Goal: Find specific page/section: Find specific page/section

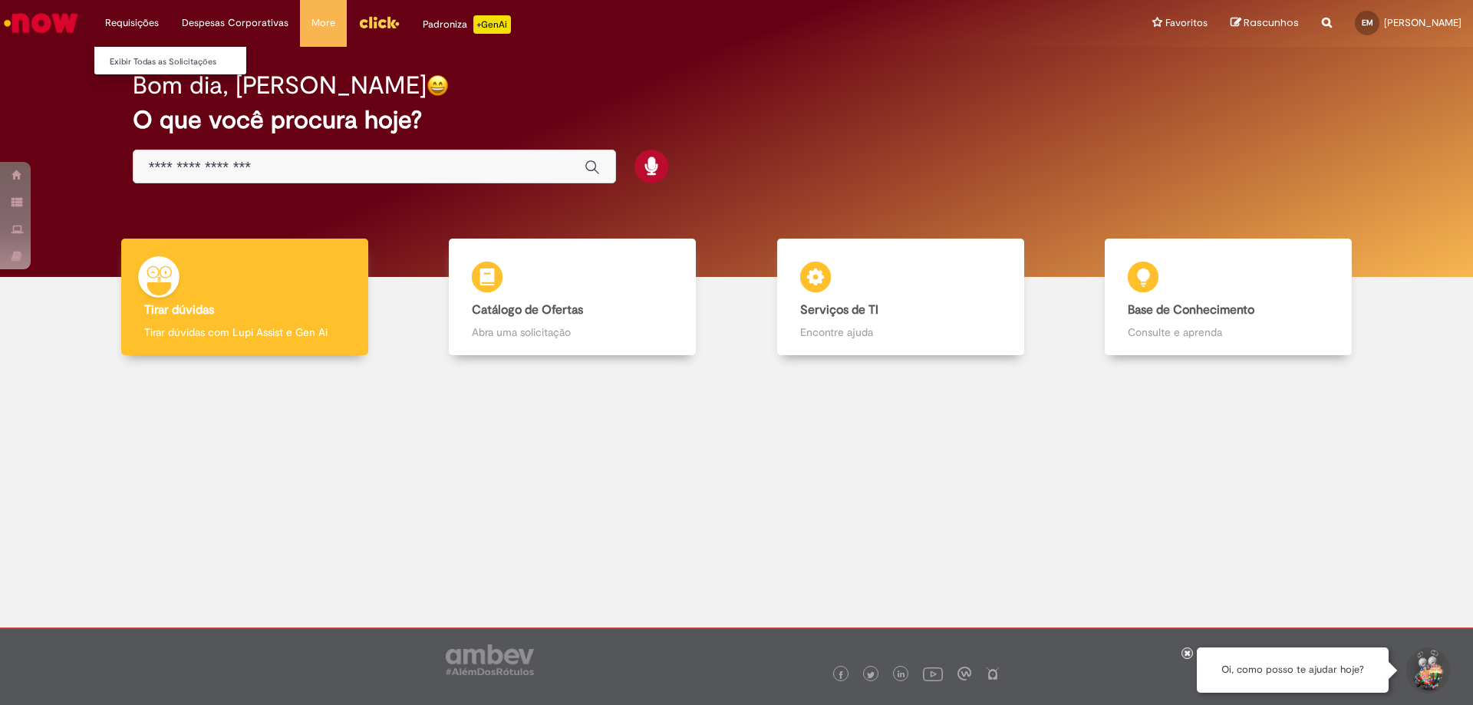
click at [130, 21] on li "Requisições Exibir Todas as Solicitações" at bounding box center [132, 23] width 77 height 46
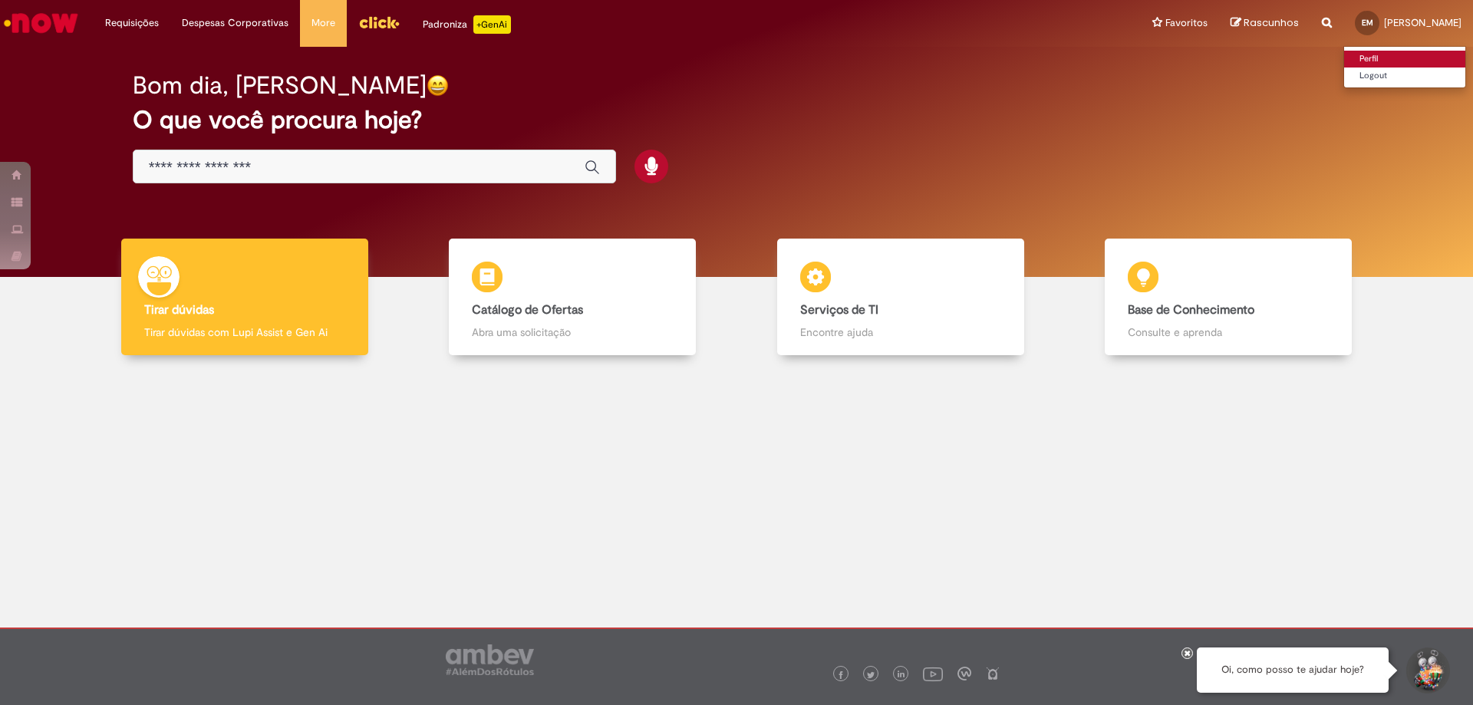
click at [1346, 64] on link "Perfil" at bounding box center [1404, 59] width 121 height 17
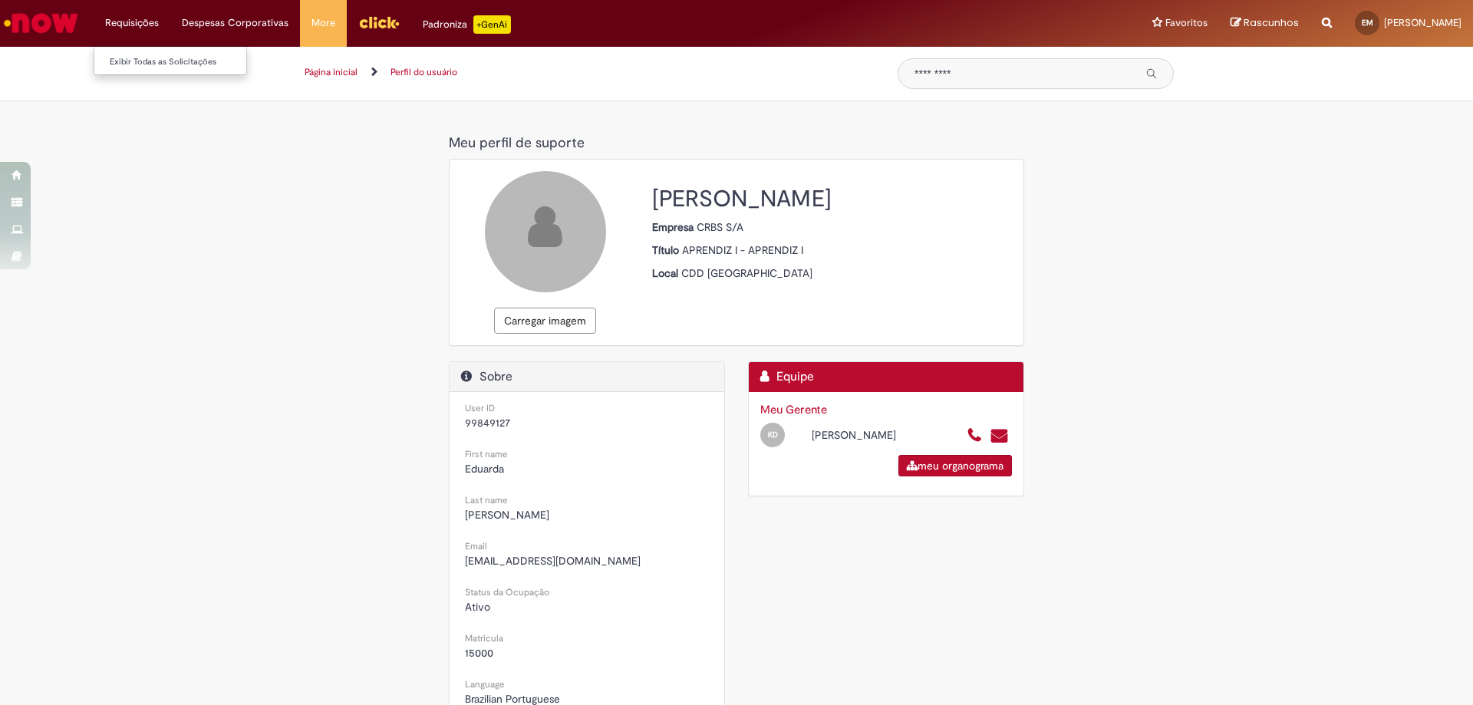
click at [143, 27] on li "Requisições Exibir Todas as Solicitações" at bounding box center [132, 23] width 77 height 46
click at [252, 69] on link "Minhas Despesas" at bounding box center [273, 62] width 205 height 17
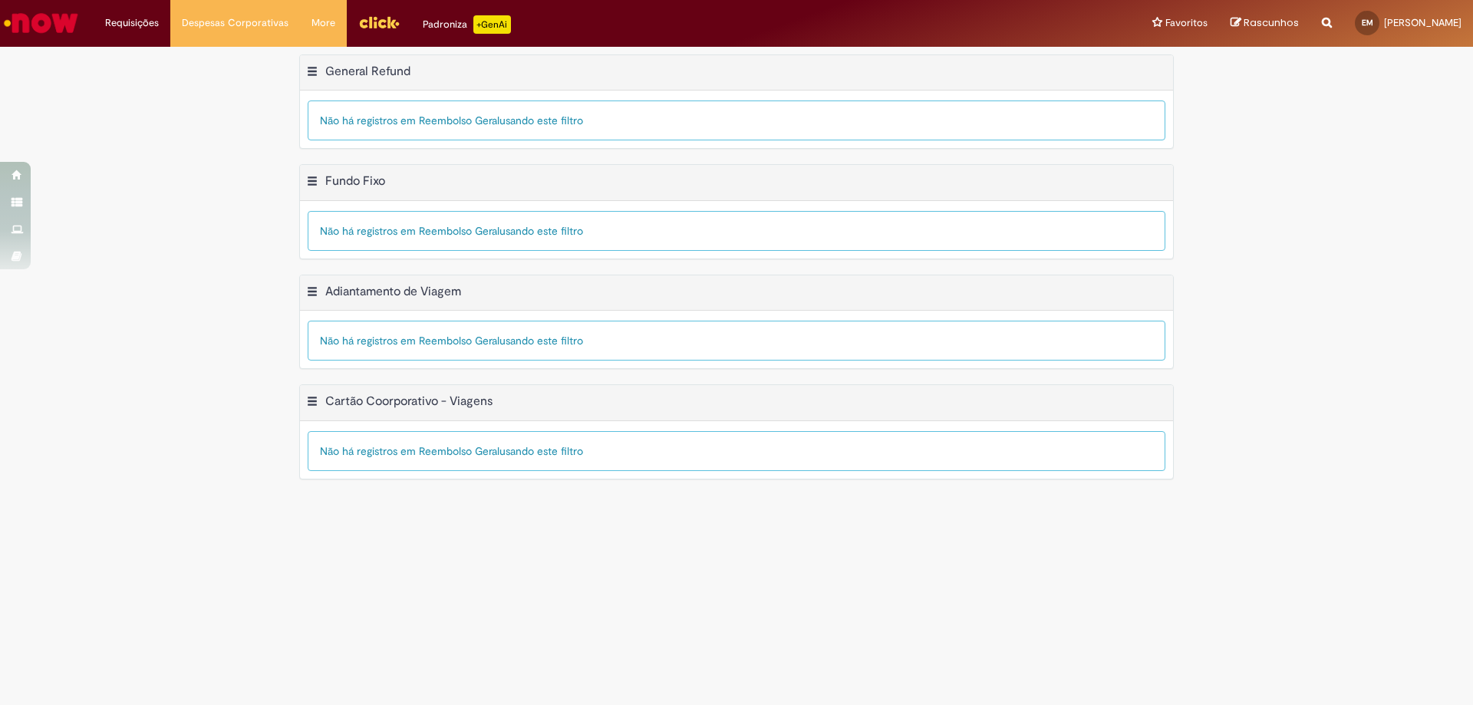
click at [360, 25] on img "Menu Cabeçalho" at bounding box center [378, 22] width 41 height 23
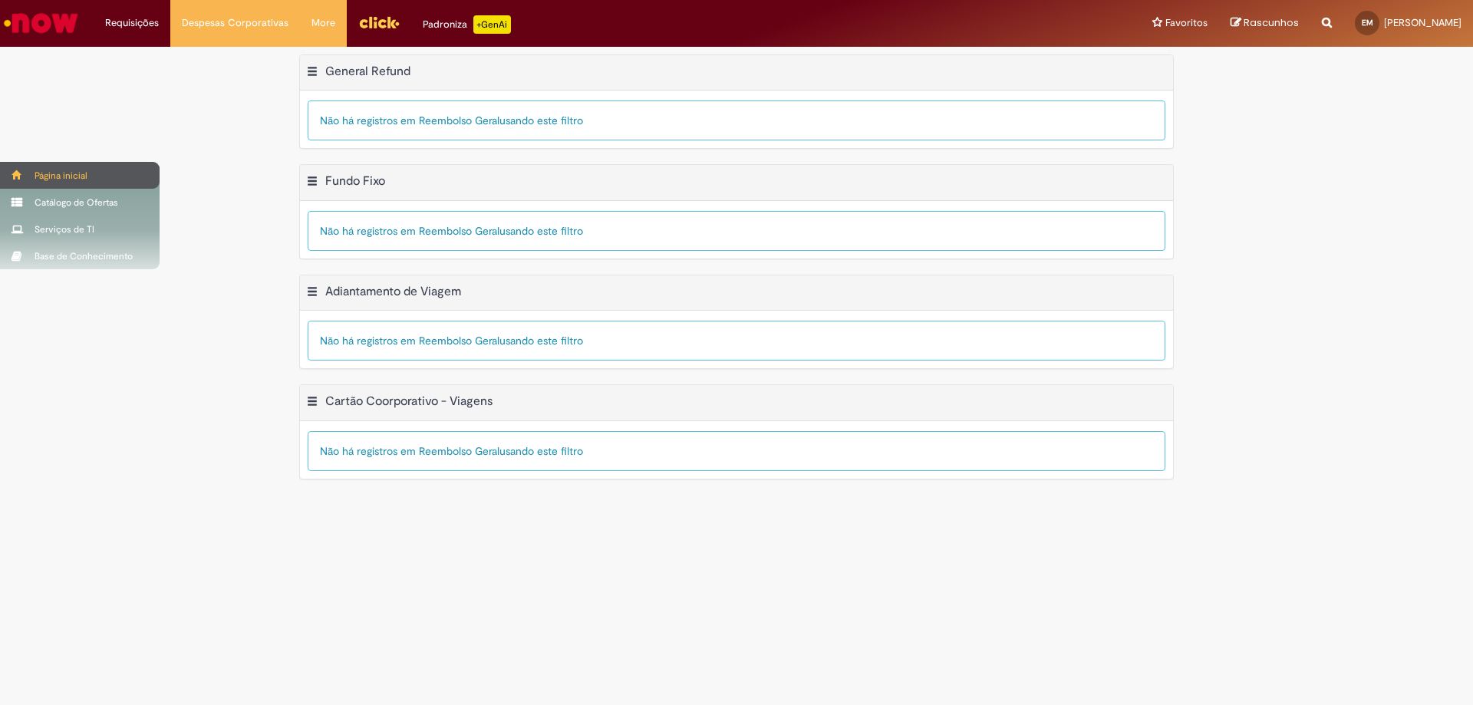
click at [68, 186] on div "Página inicial" at bounding box center [80, 175] width 160 height 27
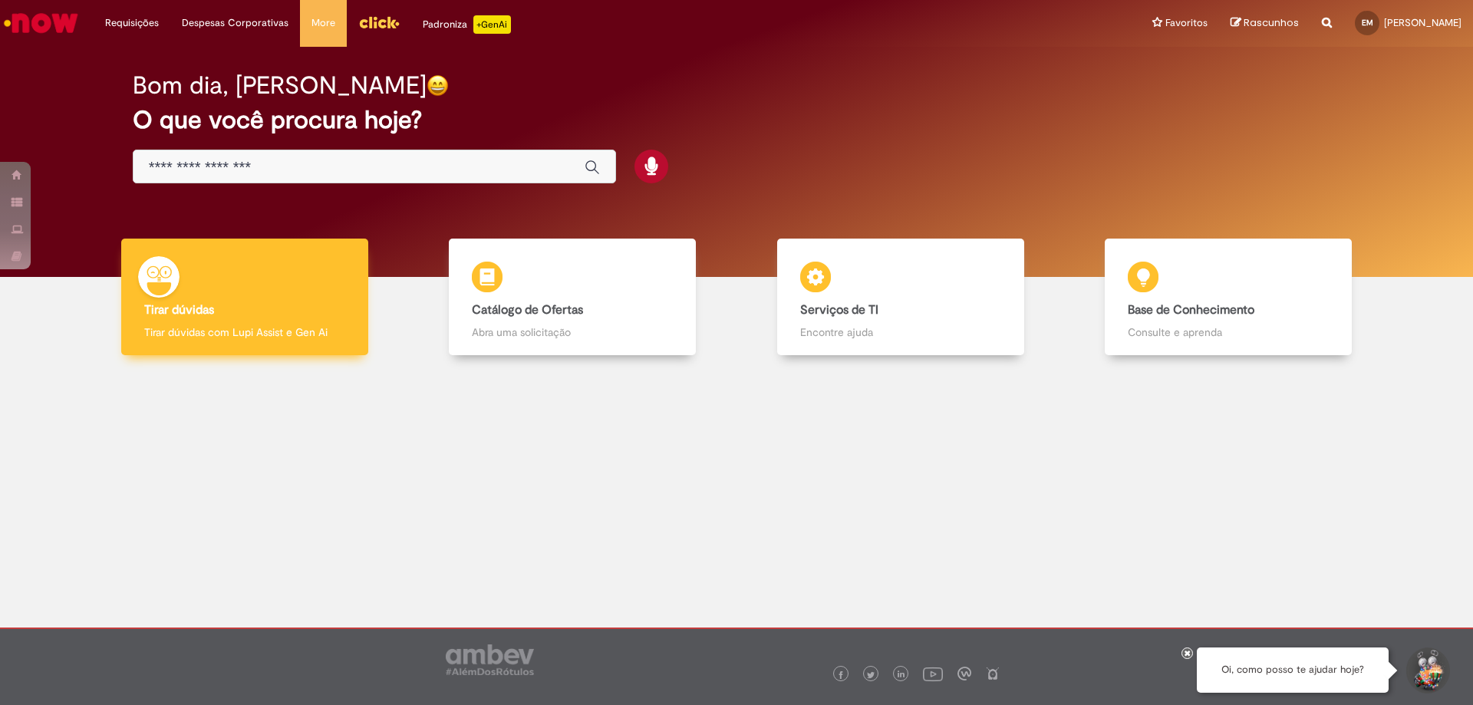
click at [292, 321] on div "Tirar dúvidas Tirar dúvidas Tirar dúvidas com Lupi Assist e Gen Ai" at bounding box center [244, 297] width 247 height 117
